Goal: Information Seeking & Learning: Learn about a topic

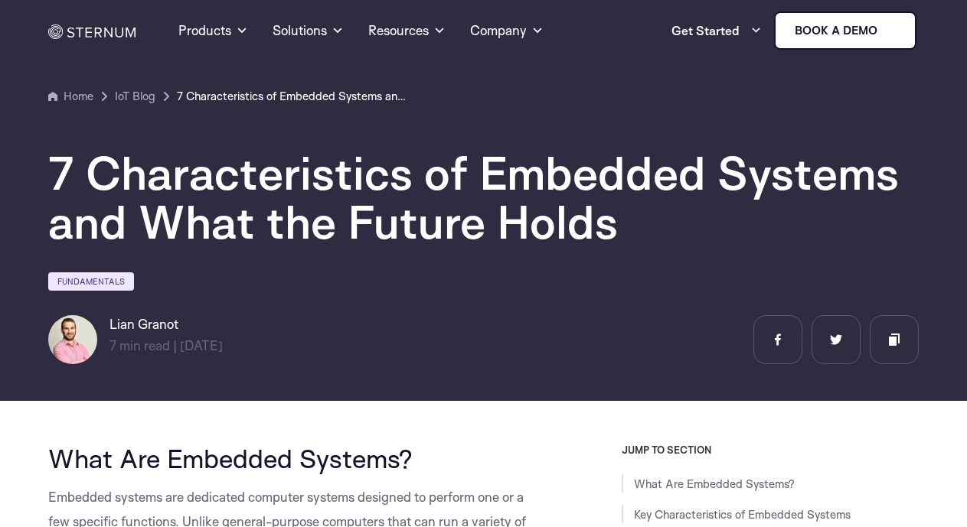
click at [540, 220] on h1 "7 Characteristics of Embedded Systems and What the Future Holds" at bounding box center [483, 197] width 870 height 98
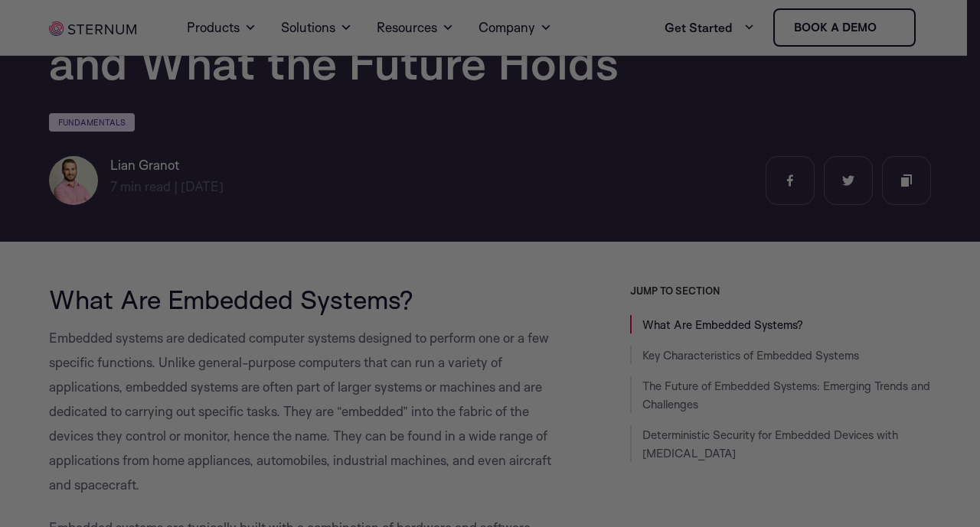
click at [582, 212] on div at bounding box center [495, 266] width 990 height 533
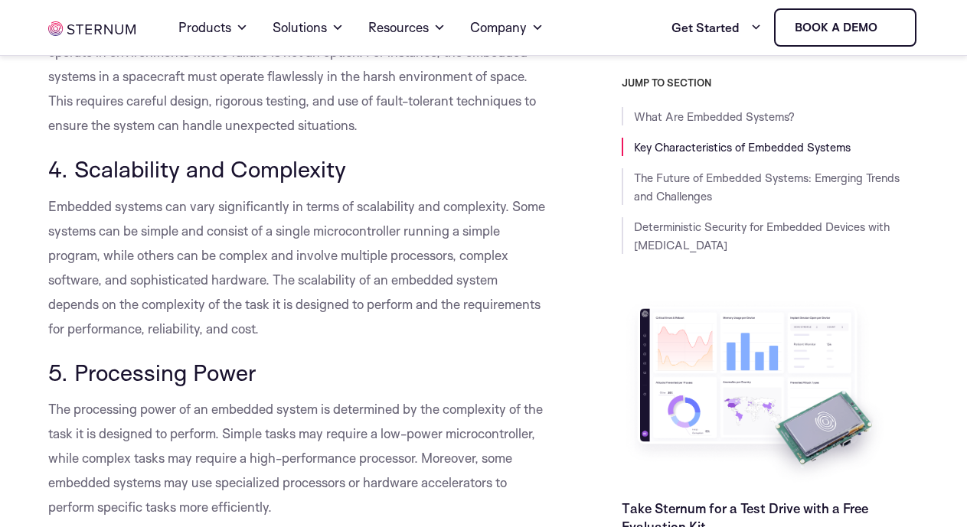
scroll to position [1454, 0]
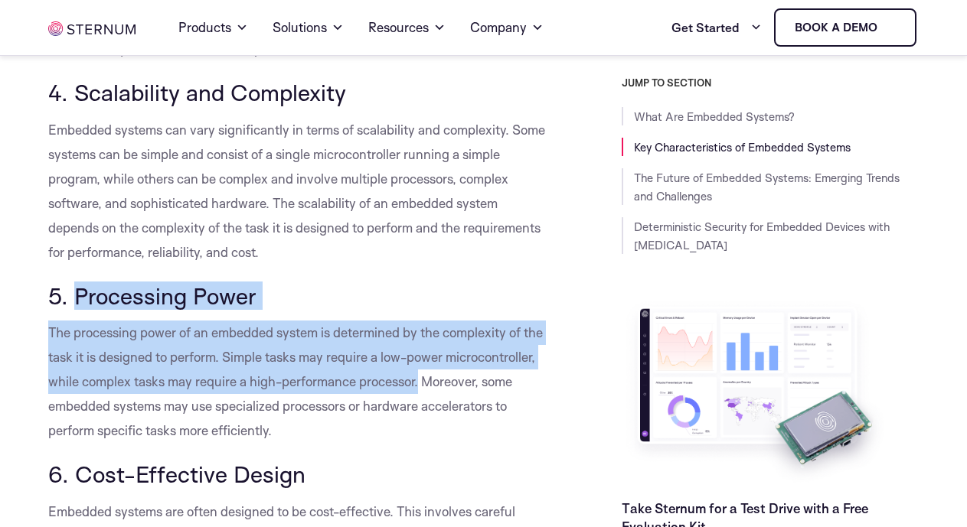
drag, startPoint x: 76, startPoint y: 301, endPoint x: 535, endPoint y: 384, distance: 466.7
copy div "Processing Power The processing power of an embedded system is determined by th…"
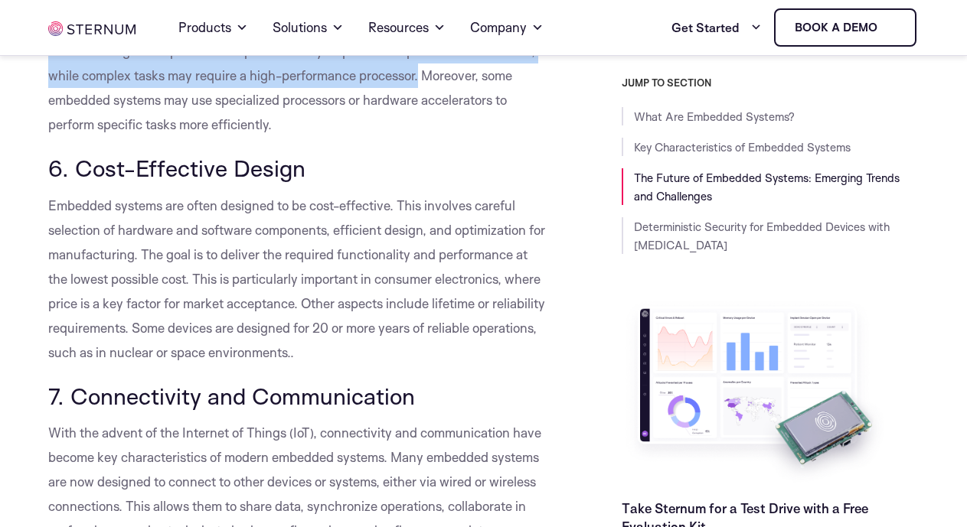
scroll to position [1990, 0]
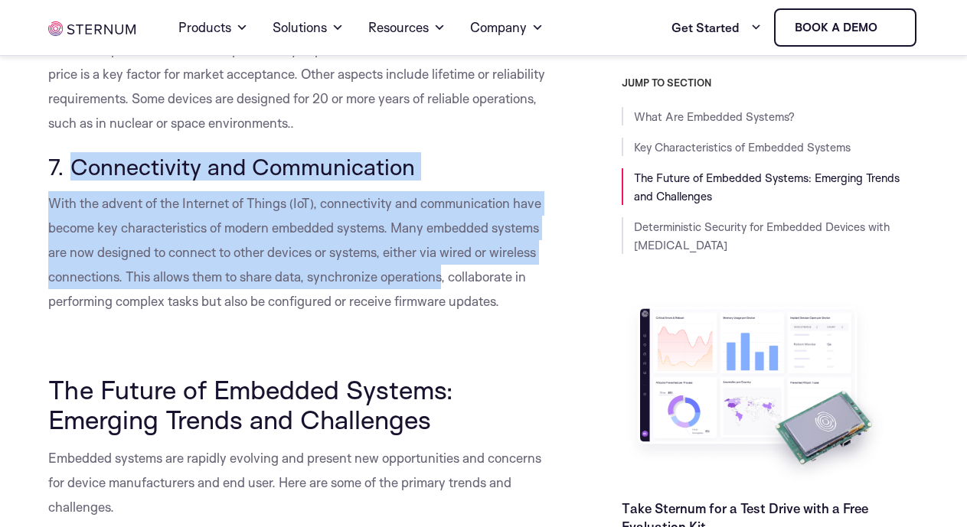
drag, startPoint x: 113, startPoint y: 181, endPoint x: 419, endPoint y: 266, distance: 317.7
copy div "Connectivity and Communication With the advent of the Internet of Things (IoT),…"
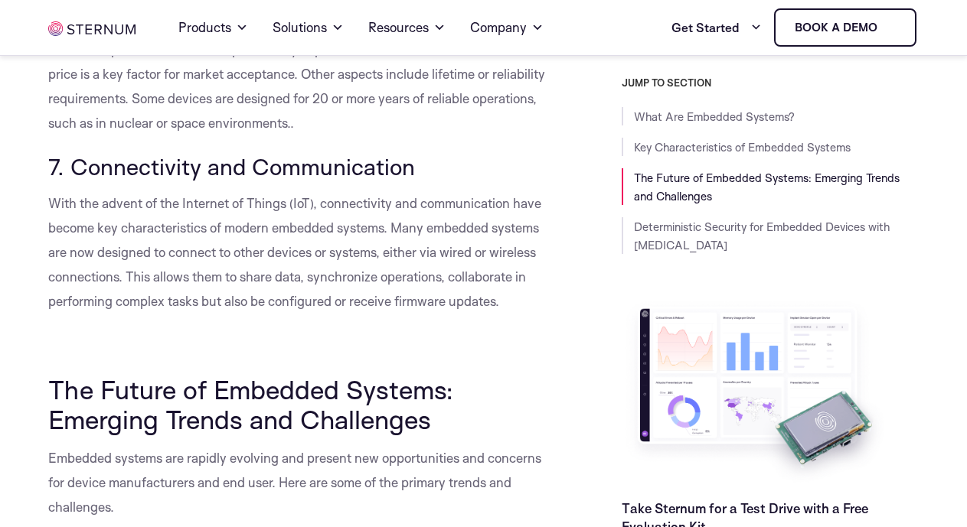
click at [365, 338] on p at bounding box center [297, 344] width 498 height 24
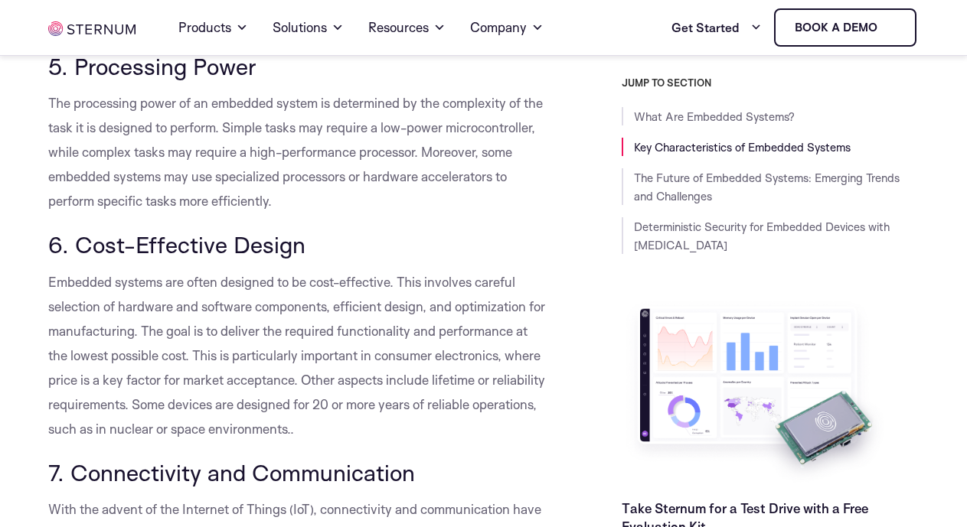
scroll to position [1607, 0]
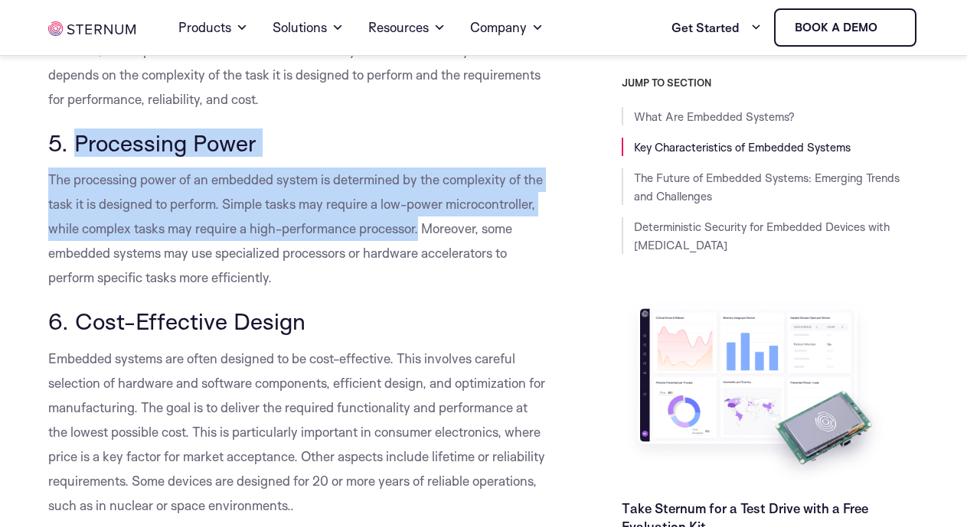
drag, startPoint x: 76, startPoint y: 142, endPoint x: 523, endPoint y: 237, distance: 457.8
copy div "Processing Power The processing power of an embedded system is determined by th…"
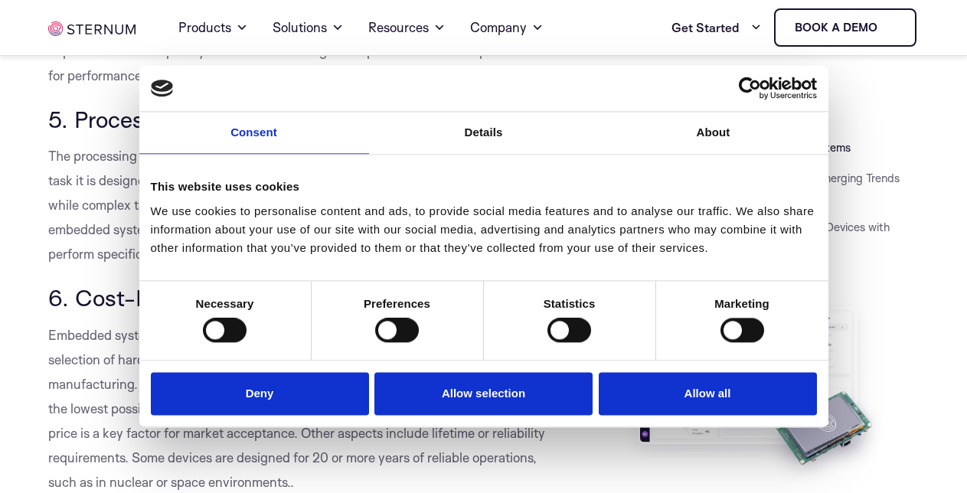
scroll to position [1631, 0]
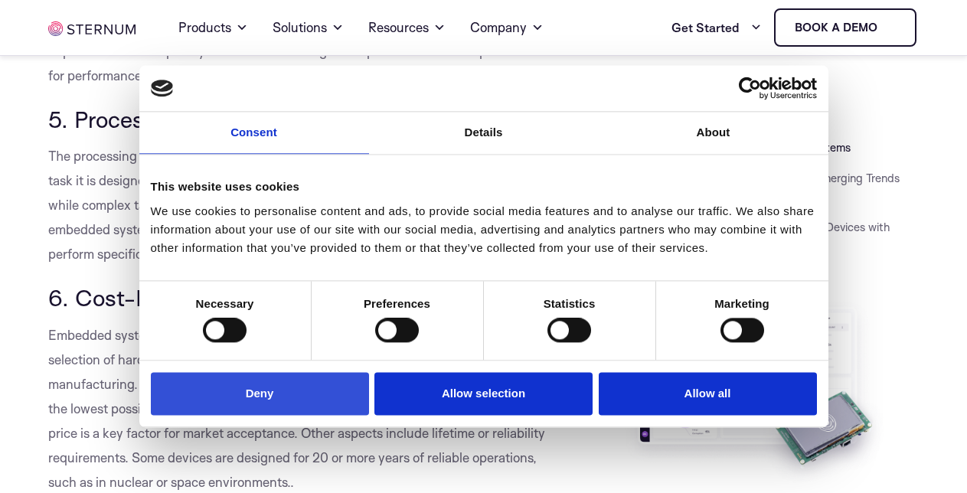
click at [308, 391] on button "Deny" at bounding box center [260, 394] width 218 height 44
